Goal: Information Seeking & Learning: Learn about a topic

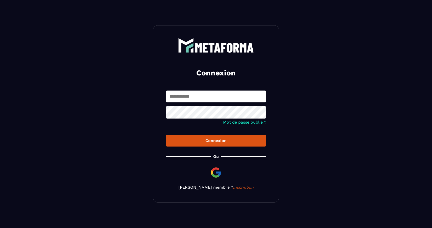
click at [187, 100] on input "text" at bounding box center [216, 97] width 101 height 12
type input "**********"
click at [208, 139] on button "Connexion" at bounding box center [216, 141] width 101 height 12
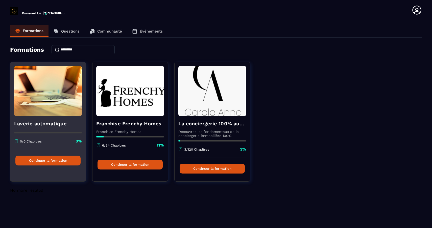
click at [19, 87] on img at bounding box center [48, 91] width 68 height 51
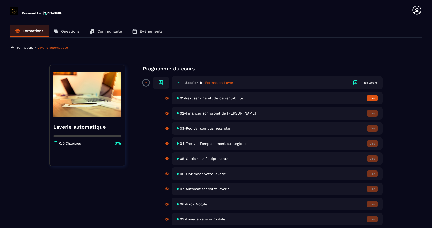
scroll to position [33, 0]
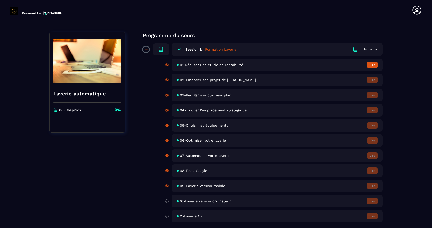
click at [201, 202] on span "10-Laverie version ordinateur" at bounding box center [205, 201] width 51 height 4
click at [290, 185] on div "09-Laverie version mobile Lire" at bounding box center [277, 186] width 211 height 13
click at [211, 182] on div "09-Laverie version mobile Lire" at bounding box center [277, 186] width 211 height 13
click at [211, 189] on div "09-Laverie version mobile Lire" at bounding box center [277, 186] width 211 height 13
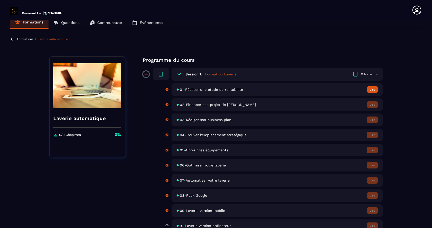
scroll to position [0, 0]
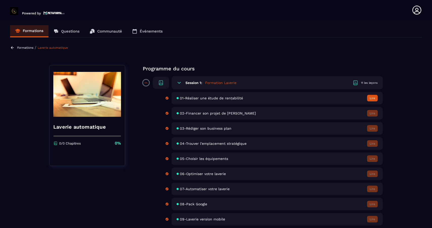
click at [371, 101] on button "Lire" at bounding box center [372, 98] width 11 height 7
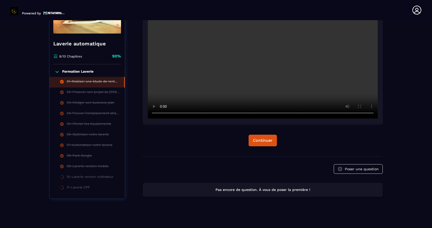
scroll to position [2, 0]
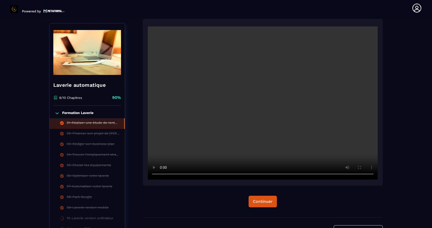
click at [87, 128] on ul "01-Réaliser une étude de rentabilité 02-Financer son projet de laverie 03-Rédig…" at bounding box center [87, 177] width 75 height 117
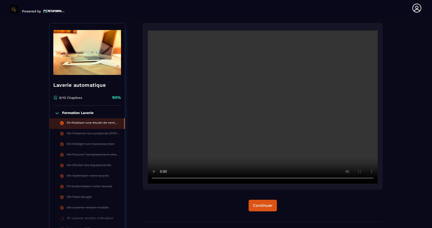
scroll to position [53, 0]
click at [87, 139] on li "02-Financer son projet de [PERSON_NAME]" at bounding box center [87, 134] width 75 height 11
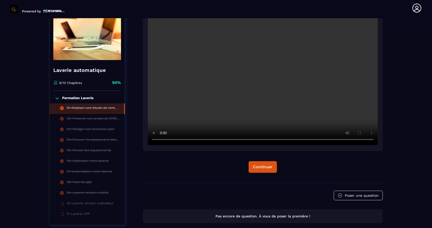
scroll to position [93, 0]
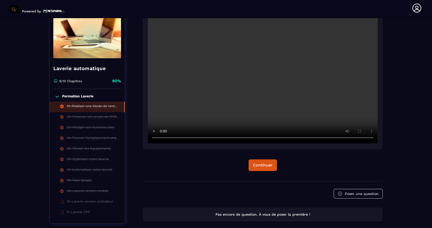
click at [102, 107] on div "01-Réaliser une étude de rentabilité" at bounding box center [93, 107] width 52 height 6
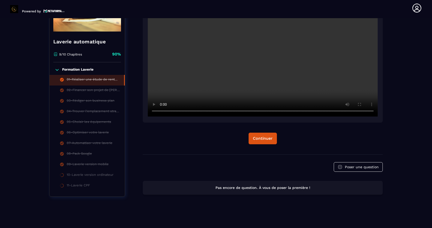
click at [87, 161] on li "09-Laverie version mobile" at bounding box center [87, 165] width 75 height 11
click at [72, 68] on p "Formation Laverie" at bounding box center [77, 69] width 31 height 5
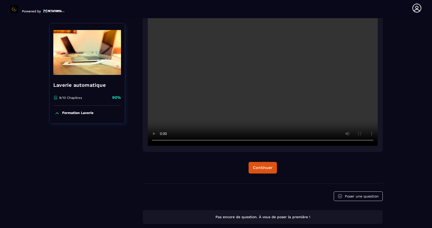
scroll to position [81, 0]
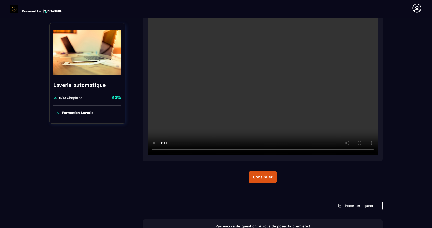
click at [69, 118] on div "Formation Laverie" at bounding box center [87, 115] width 75 height 18
click at [74, 68] on img at bounding box center [87, 52] width 68 height 51
click at [72, 56] on img at bounding box center [87, 52] width 68 height 51
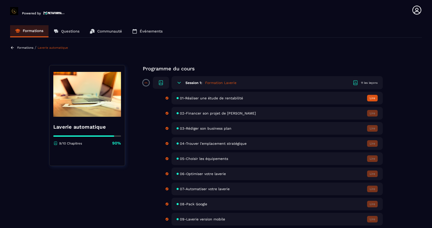
scroll to position [33, 0]
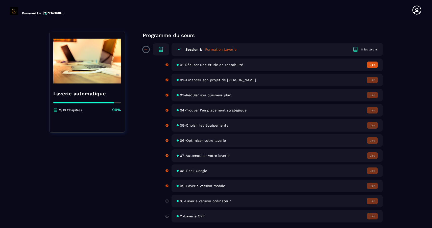
click at [374, 62] on button "Lire" at bounding box center [372, 65] width 11 height 7
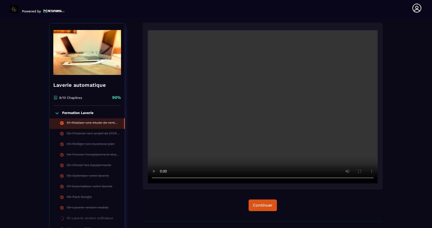
scroll to position [53, 0]
click at [254, 205] on div "Continuer" at bounding box center [263, 206] width 20 height 5
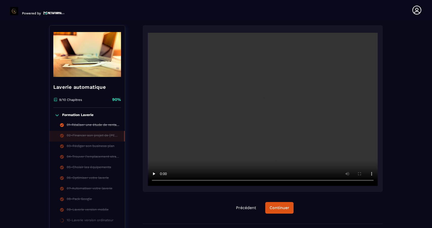
scroll to position [2, 0]
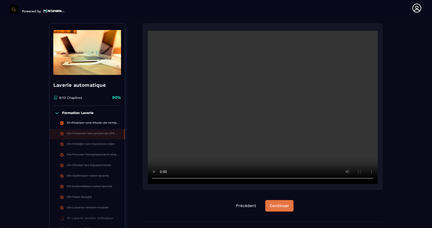
click at [280, 206] on div "Continuer" at bounding box center [280, 206] width 20 height 5
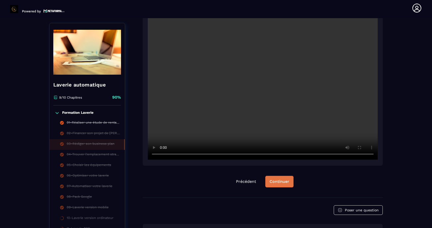
scroll to position [81, 0]
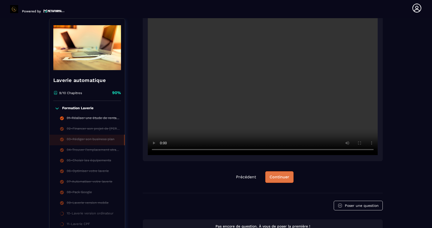
click at [279, 175] on div "Continuer" at bounding box center [280, 177] width 20 height 5
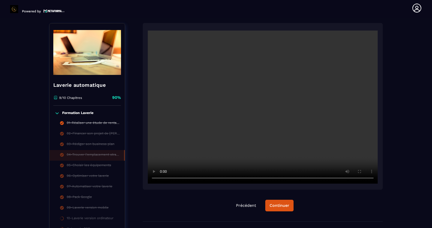
scroll to position [53, 0]
click at [272, 205] on div "Continuer" at bounding box center [280, 206] width 20 height 5
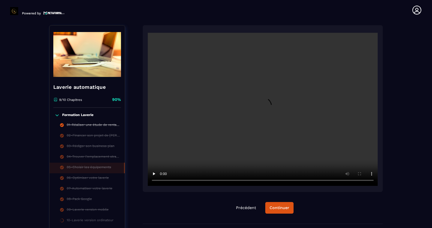
scroll to position [2, 0]
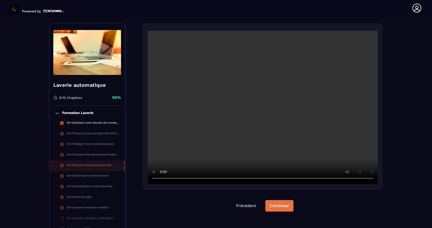
click at [282, 206] on div "Continuer" at bounding box center [280, 206] width 20 height 5
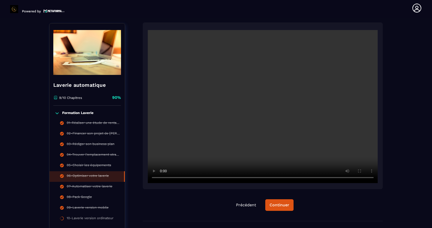
scroll to position [53, 0]
click at [276, 204] on div "Continuer" at bounding box center [280, 206] width 20 height 5
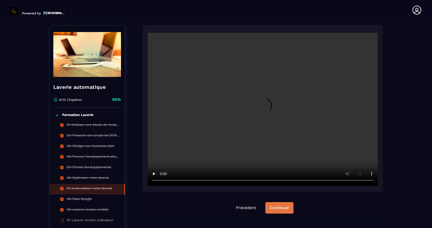
scroll to position [2, 0]
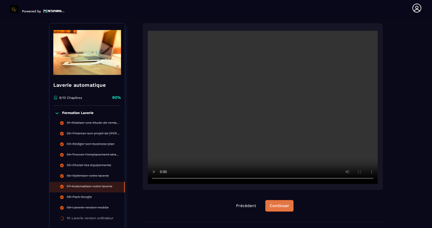
click at [276, 207] on div "Continuer" at bounding box center [280, 206] width 20 height 5
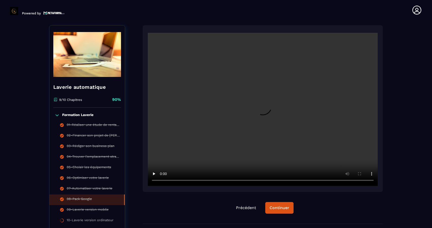
scroll to position [2, 0]
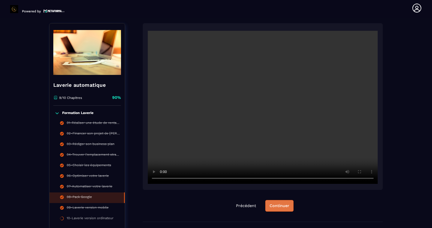
click at [284, 206] on div "Continuer" at bounding box center [280, 206] width 20 height 5
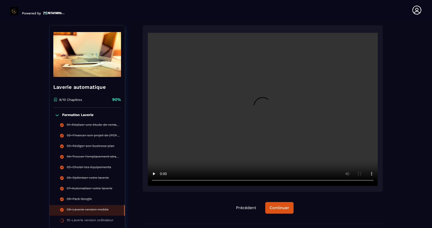
scroll to position [2, 0]
